Goal: Transaction & Acquisition: Purchase product/service

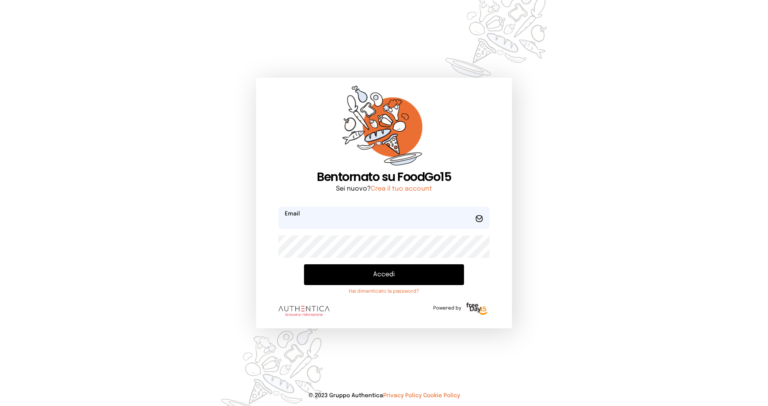
type input "**********"
click at [353, 273] on button "Accedi" at bounding box center [384, 274] width 160 height 21
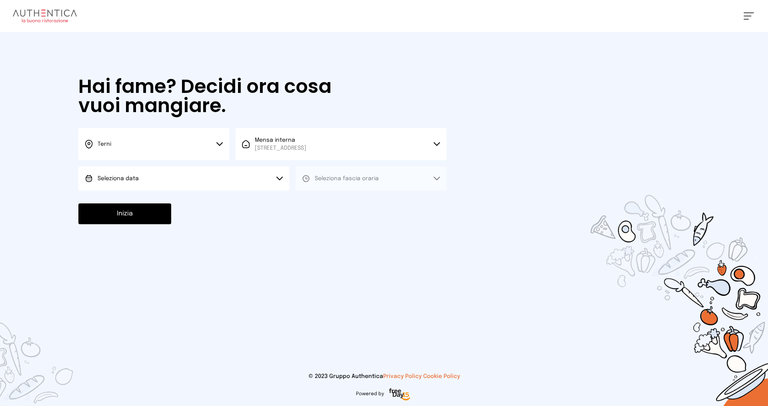
click at [188, 178] on button "Seleziona data" at bounding box center [183, 178] width 211 height 24
click at [182, 197] on li "[DATE], [DATE]" at bounding box center [183, 200] width 211 height 21
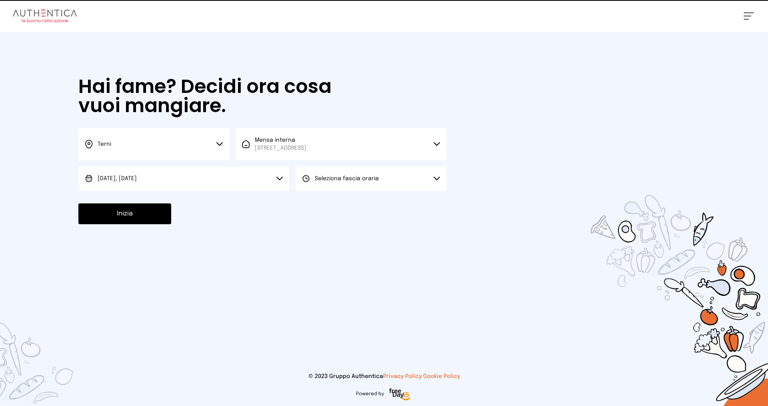
click at [315, 178] on span "Seleziona fascia oraria" at bounding box center [347, 179] width 64 height 6
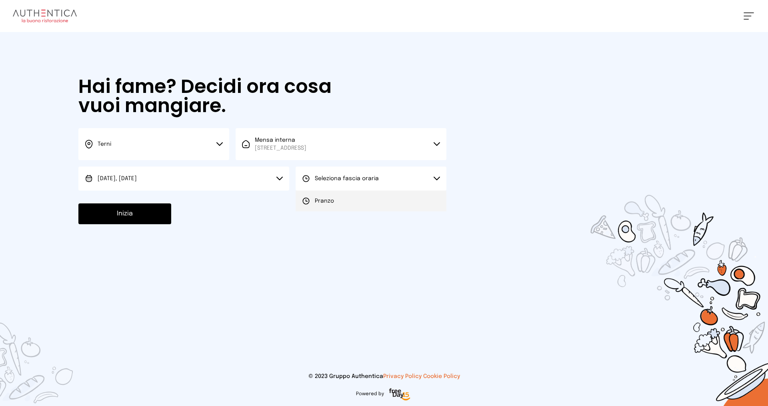
click at [323, 203] on span "Pranzo" at bounding box center [324, 201] width 19 height 8
click at [113, 211] on button "Inizia" at bounding box center [124, 213] width 93 height 21
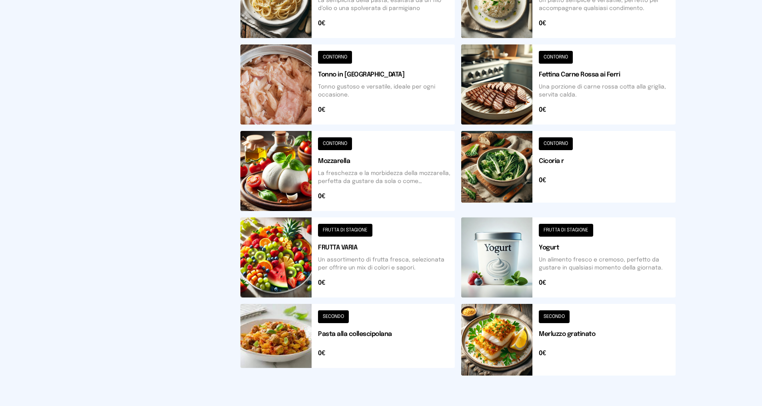
scroll to position [249, 0]
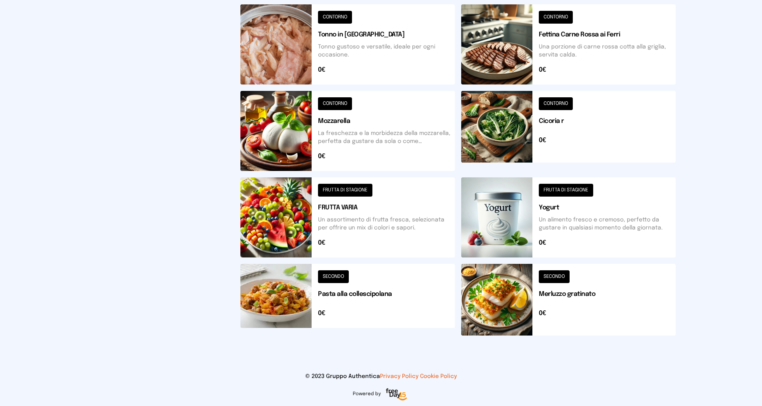
click at [549, 103] on button at bounding box center [568, 131] width 215 height 80
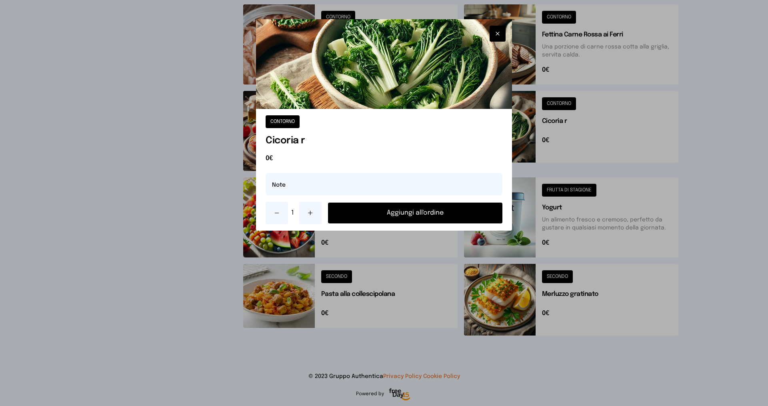
click at [426, 211] on button "Aggiungi all'ordine" at bounding box center [415, 212] width 174 height 21
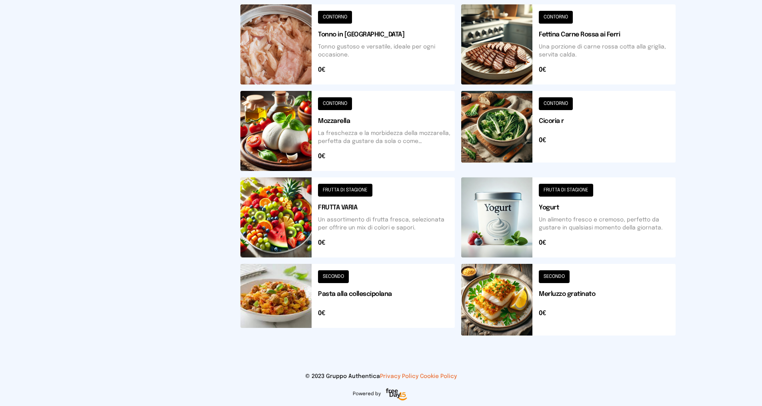
scroll to position [128, 0]
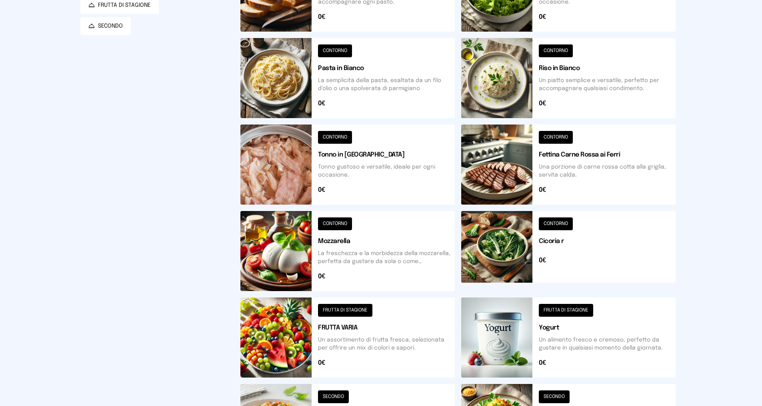
click at [333, 47] on button at bounding box center [348, 78] width 215 height 80
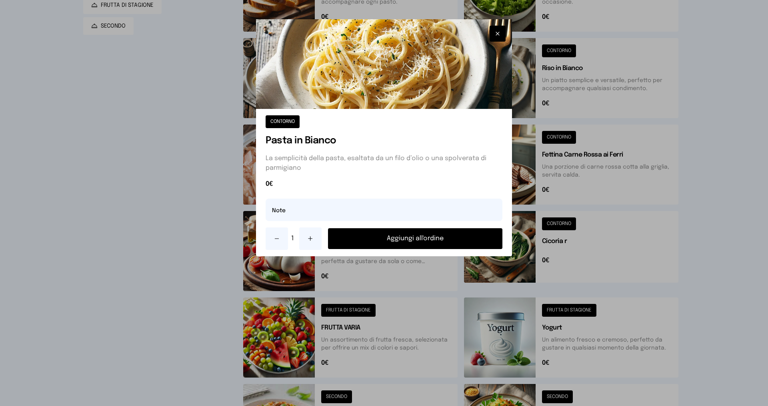
click at [396, 238] on button "Aggiungi all'ordine" at bounding box center [415, 238] width 174 height 21
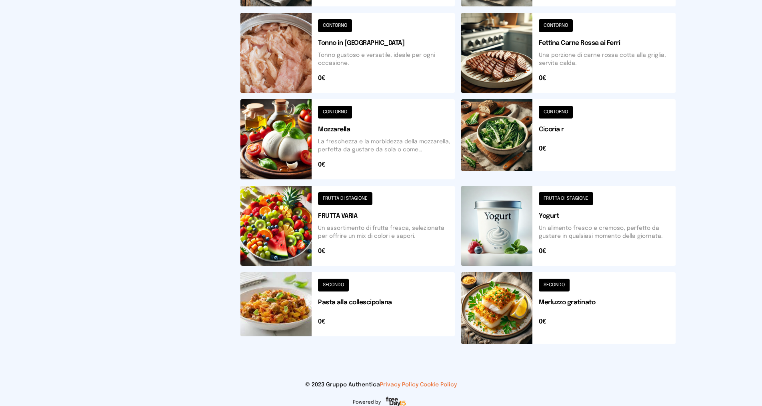
scroll to position [249, 0]
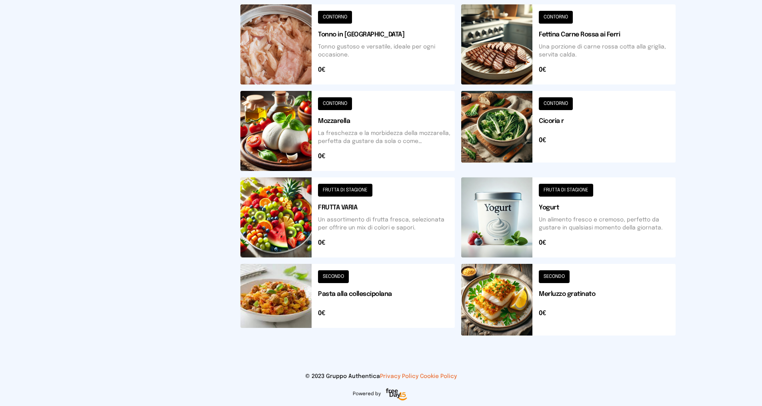
click at [328, 186] on button at bounding box center [348, 217] width 215 height 80
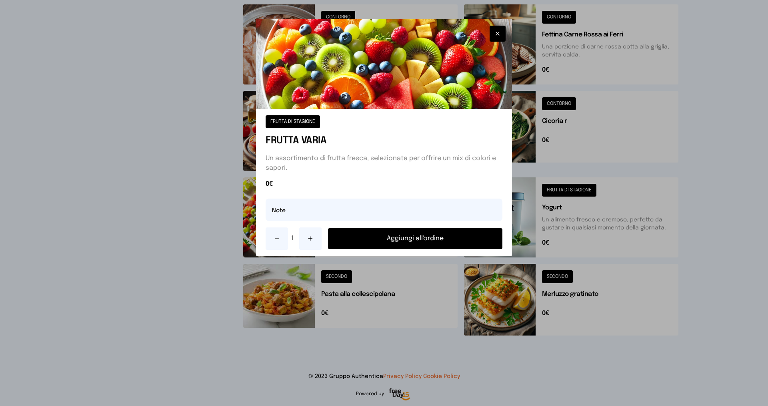
click at [363, 239] on button "Aggiungi all'ordine" at bounding box center [415, 238] width 174 height 21
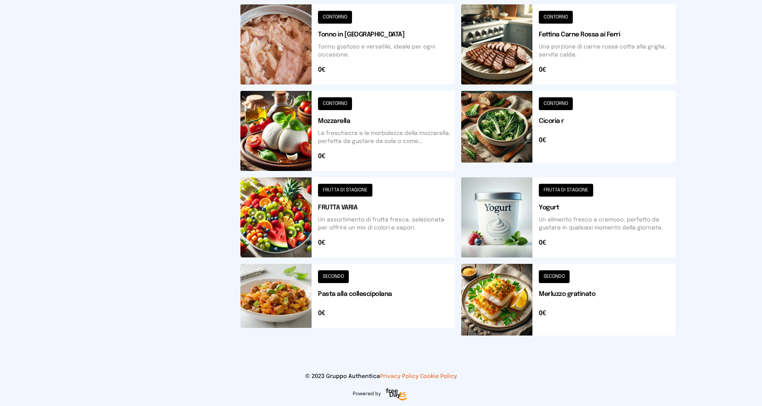
click at [565, 16] on button at bounding box center [568, 44] width 215 height 80
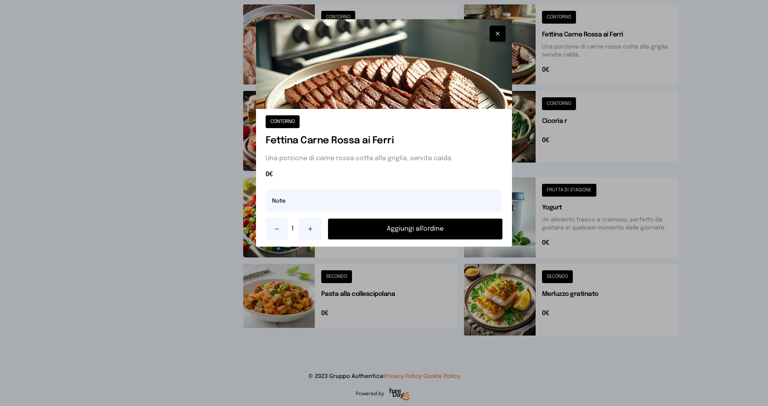
click at [397, 230] on button "Aggiungi all'ordine" at bounding box center [415, 229] width 174 height 21
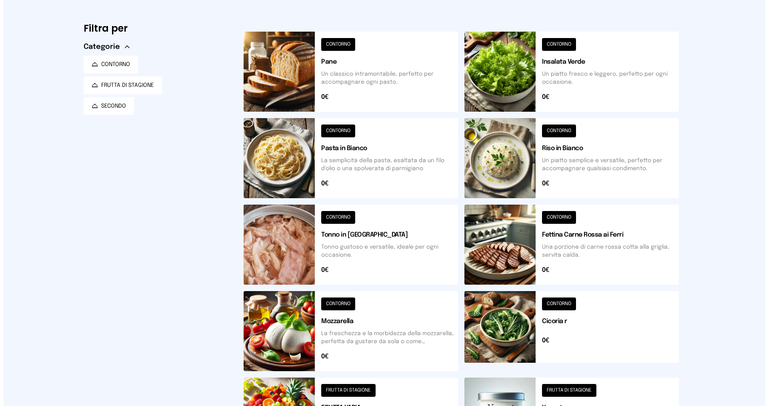
scroll to position [0, 0]
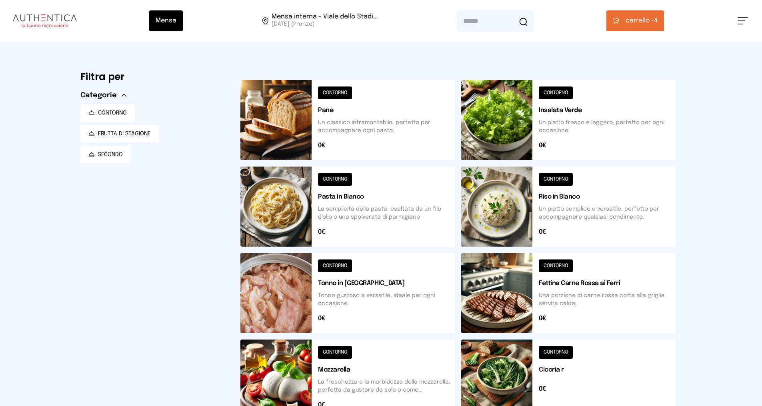
click at [641, 23] on span "carrello •" at bounding box center [640, 21] width 28 height 10
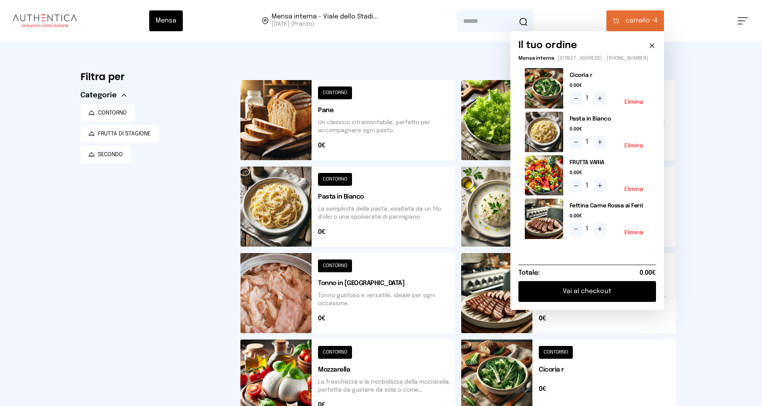
click at [600, 293] on button "Vai al checkout" at bounding box center [588, 291] width 138 height 21
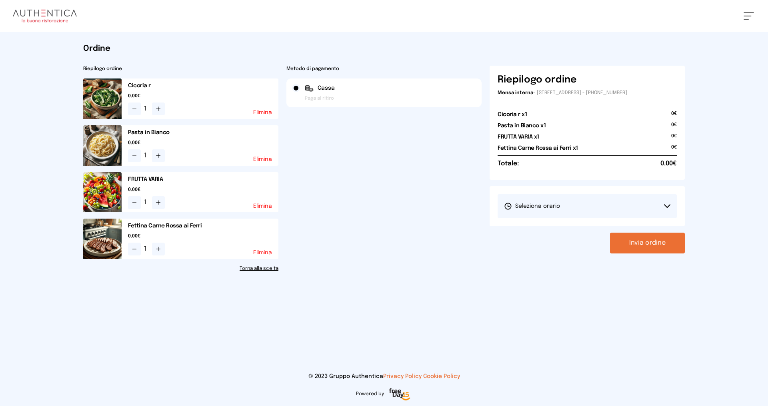
click at [567, 203] on button "Seleziona orario" at bounding box center [587, 206] width 179 height 24
click at [565, 223] on li "1° Turno (13:00 - 15:00)" at bounding box center [587, 228] width 179 height 21
click at [622, 239] on button "Invia ordine" at bounding box center [647, 243] width 75 height 21
